Goal: Task Accomplishment & Management: Manage account settings

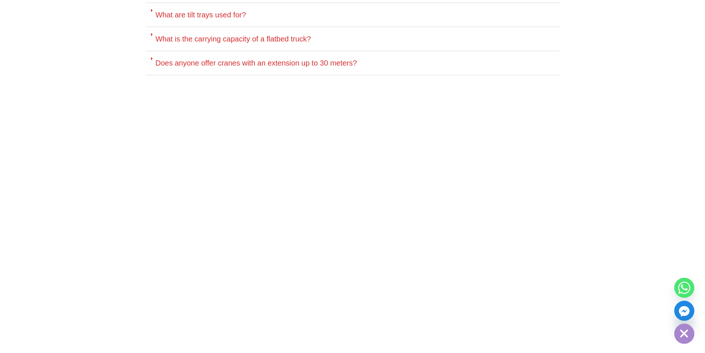
scroll to position [3552, 0]
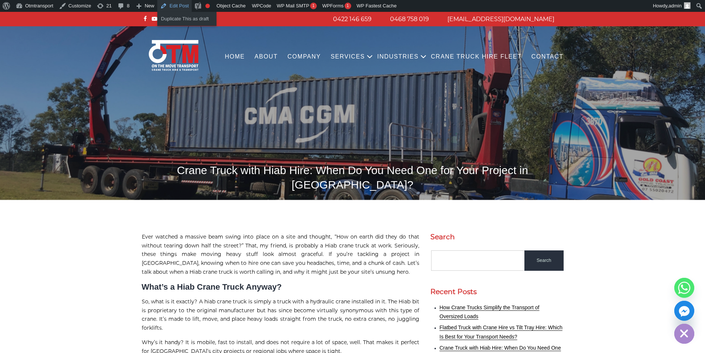
click at [169, 4] on link "Edit Post" at bounding box center [174, 6] width 34 height 12
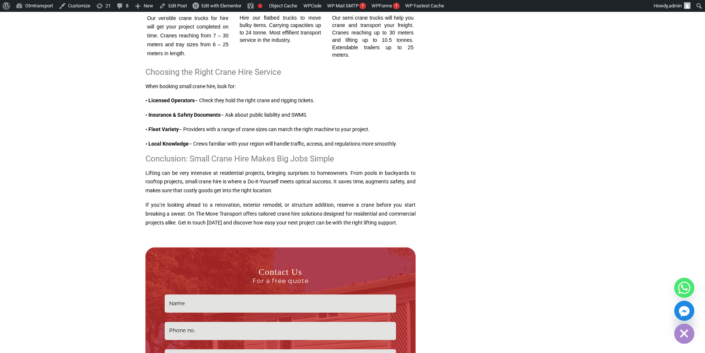
scroll to position [1073, 0]
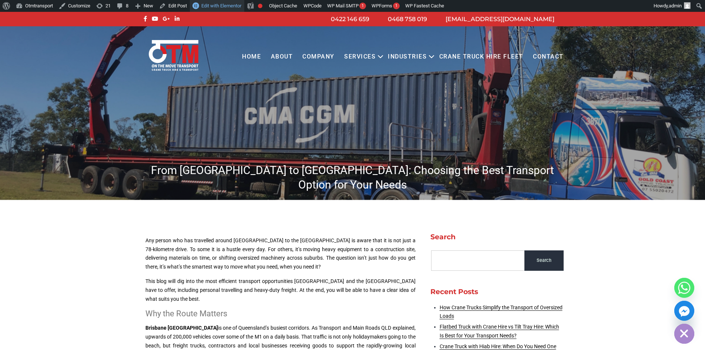
click at [221, 6] on span "Edit with Elementor" at bounding box center [221, 6] width 40 height 6
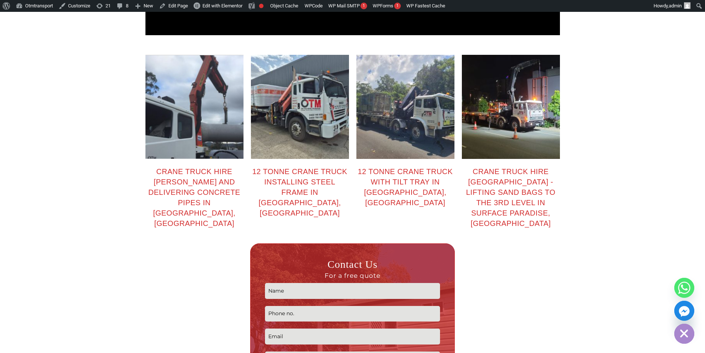
scroll to position [1036, 0]
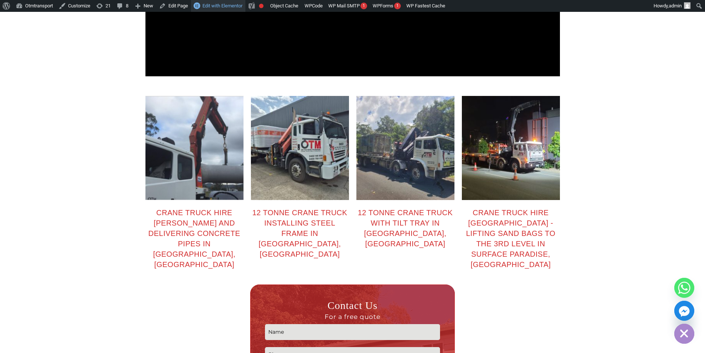
click at [228, 2] on link "Edit with Elementor" at bounding box center [218, 6] width 54 height 12
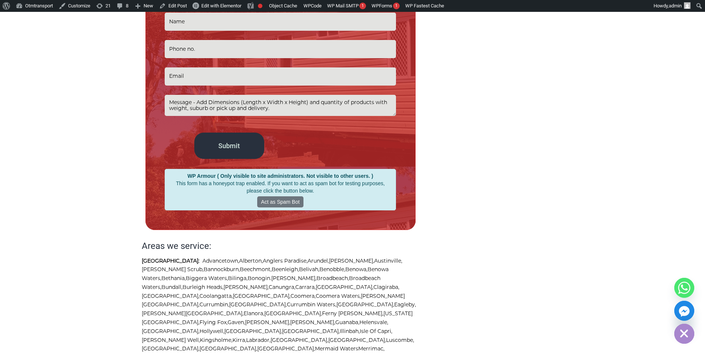
scroll to position [1443, 0]
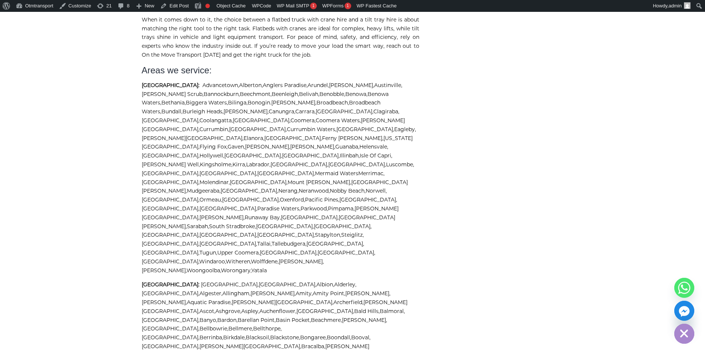
scroll to position [629, 0]
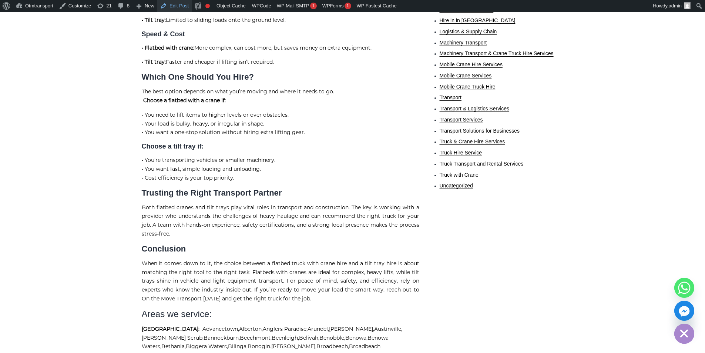
click at [172, 9] on link "Edit Post" at bounding box center [174, 6] width 34 height 12
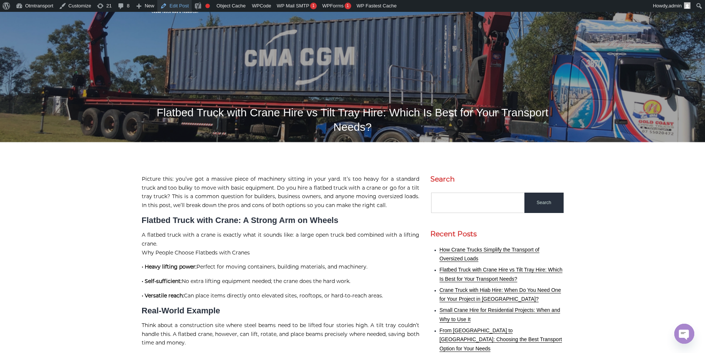
scroll to position [0, 0]
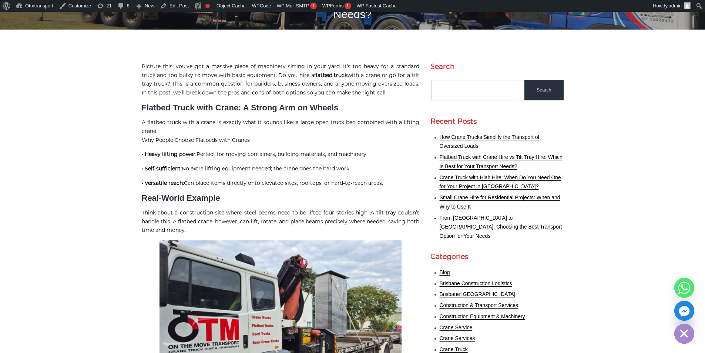
scroll to position [296, 0]
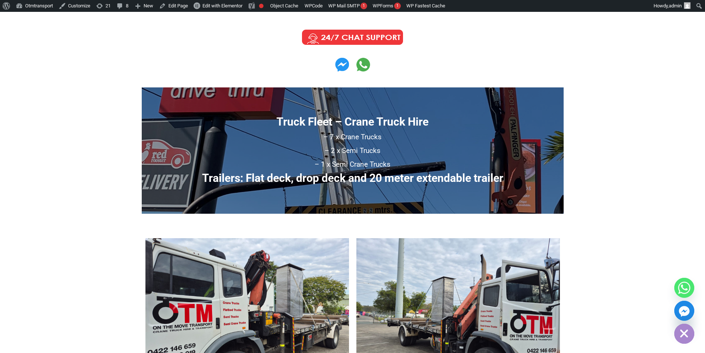
scroll to position [480, 0]
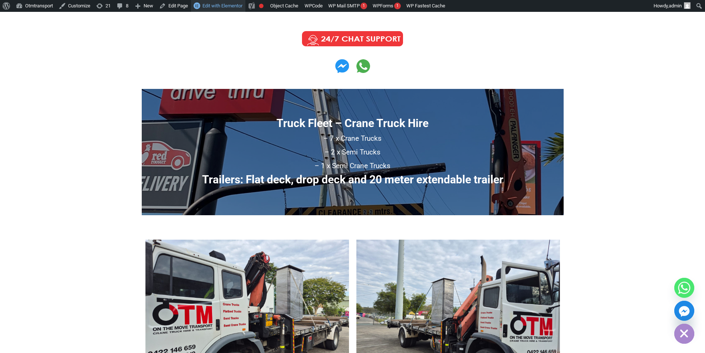
click at [212, 2] on link "Edit with Elementor" at bounding box center [218, 6] width 54 height 12
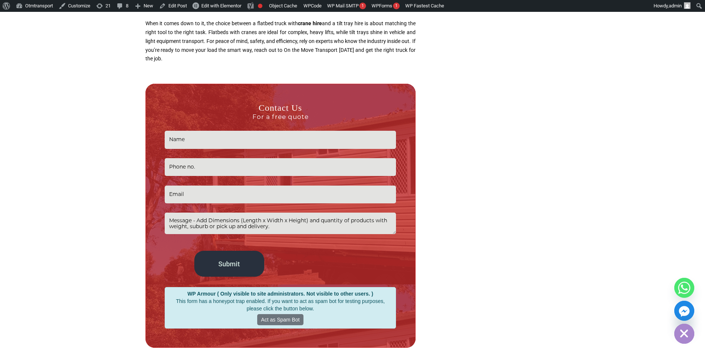
scroll to position [1183, 0]
